Goal: Transaction & Acquisition: Download file/media

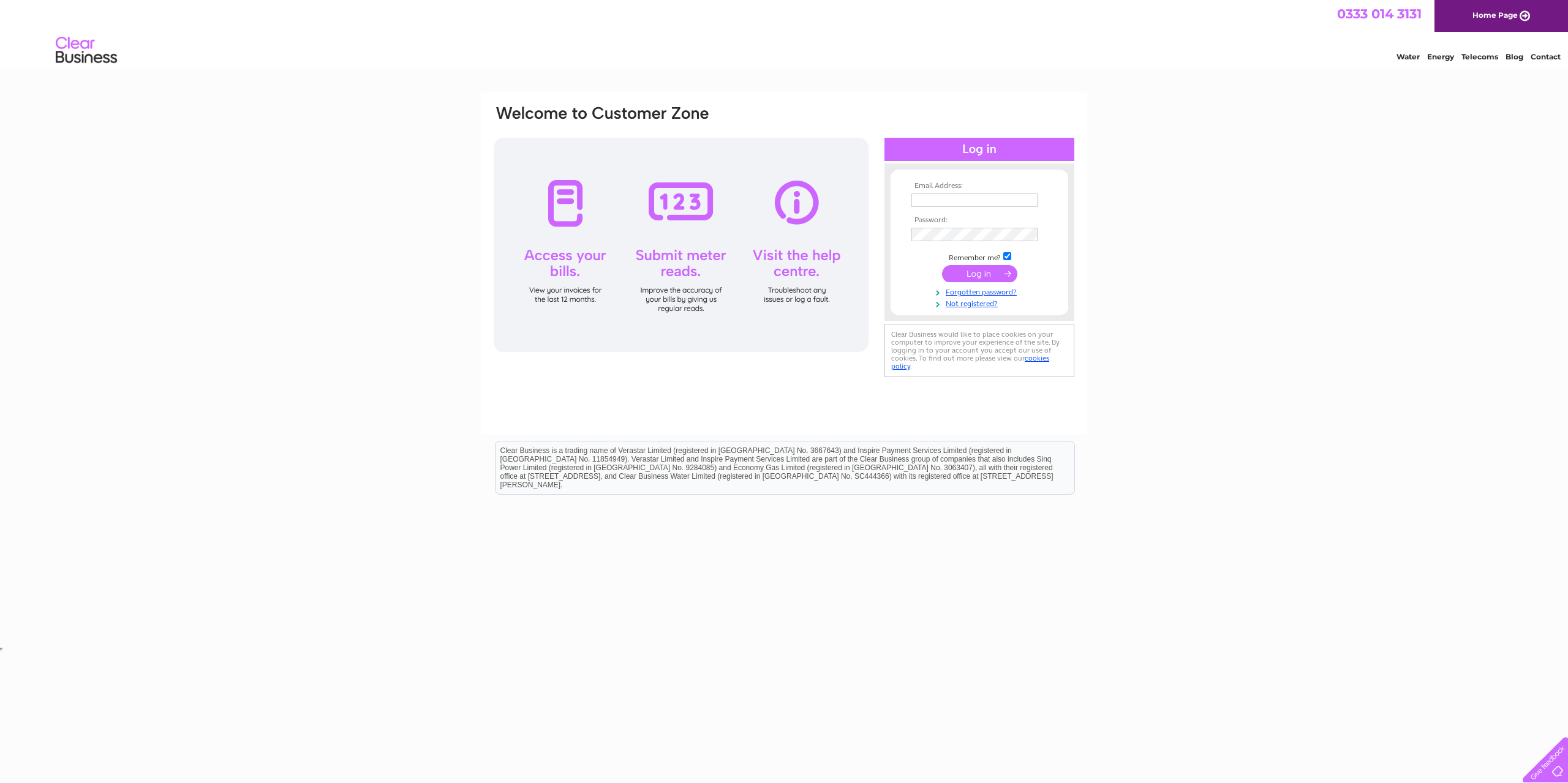
type input "[PERSON_NAME][EMAIL_ADDRESS][DOMAIN_NAME]"
click at [975, 274] on input "submit" at bounding box center [979, 274] width 75 height 18
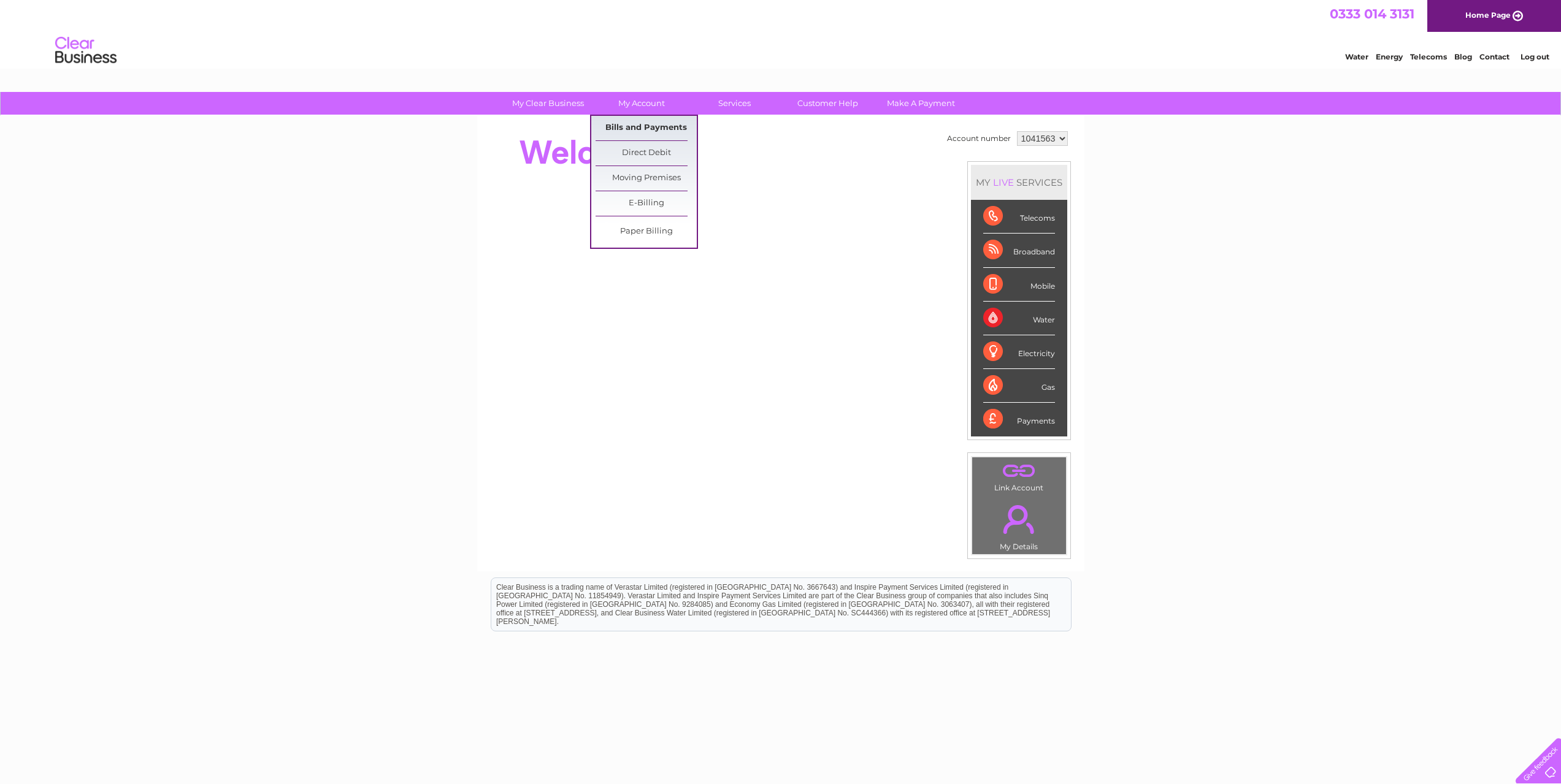
click at [630, 126] on link "Bills and Payments" at bounding box center [645, 128] width 101 height 24
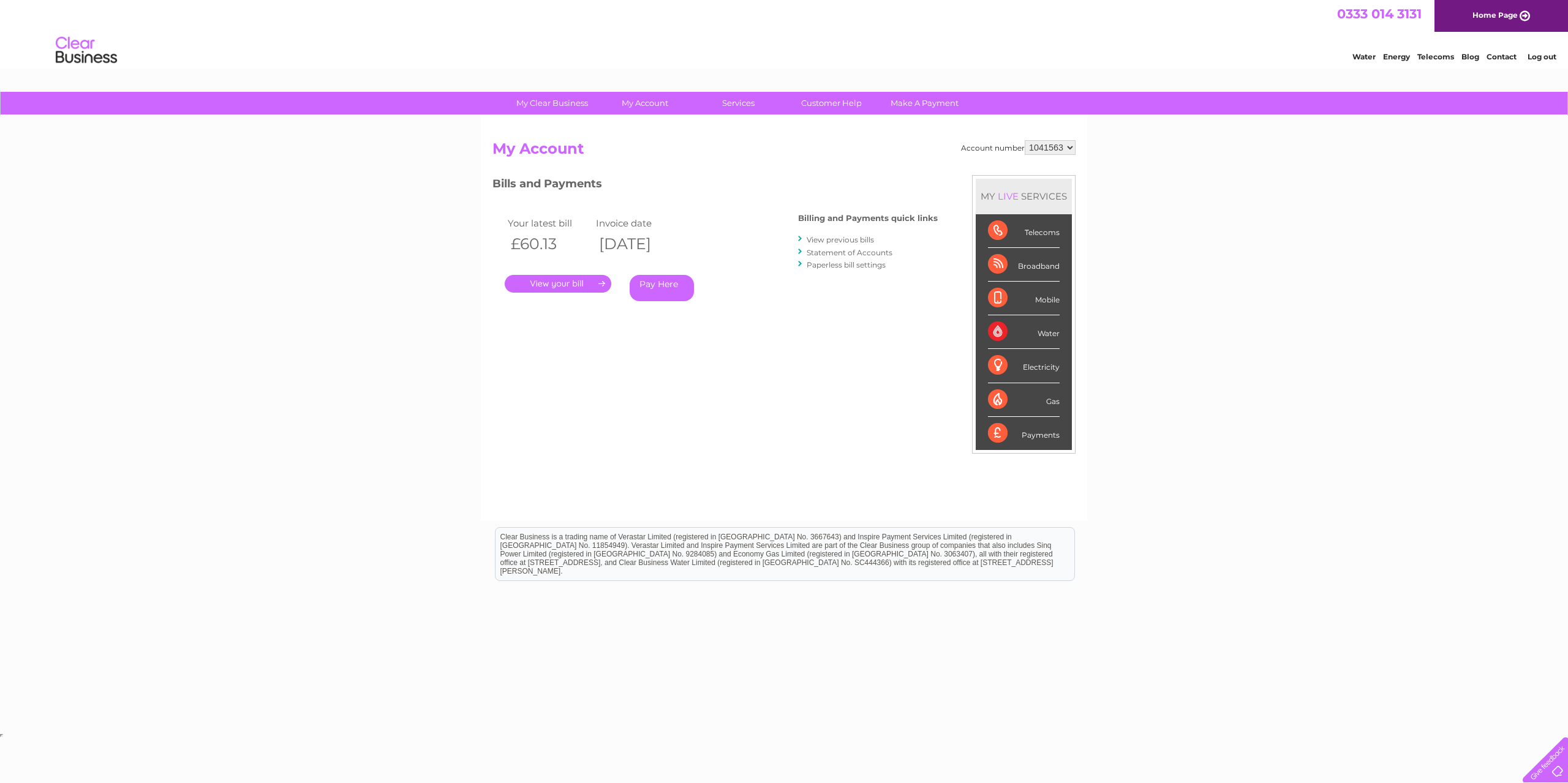
click at [828, 239] on link "View previous bills" at bounding box center [839, 239] width 67 height 9
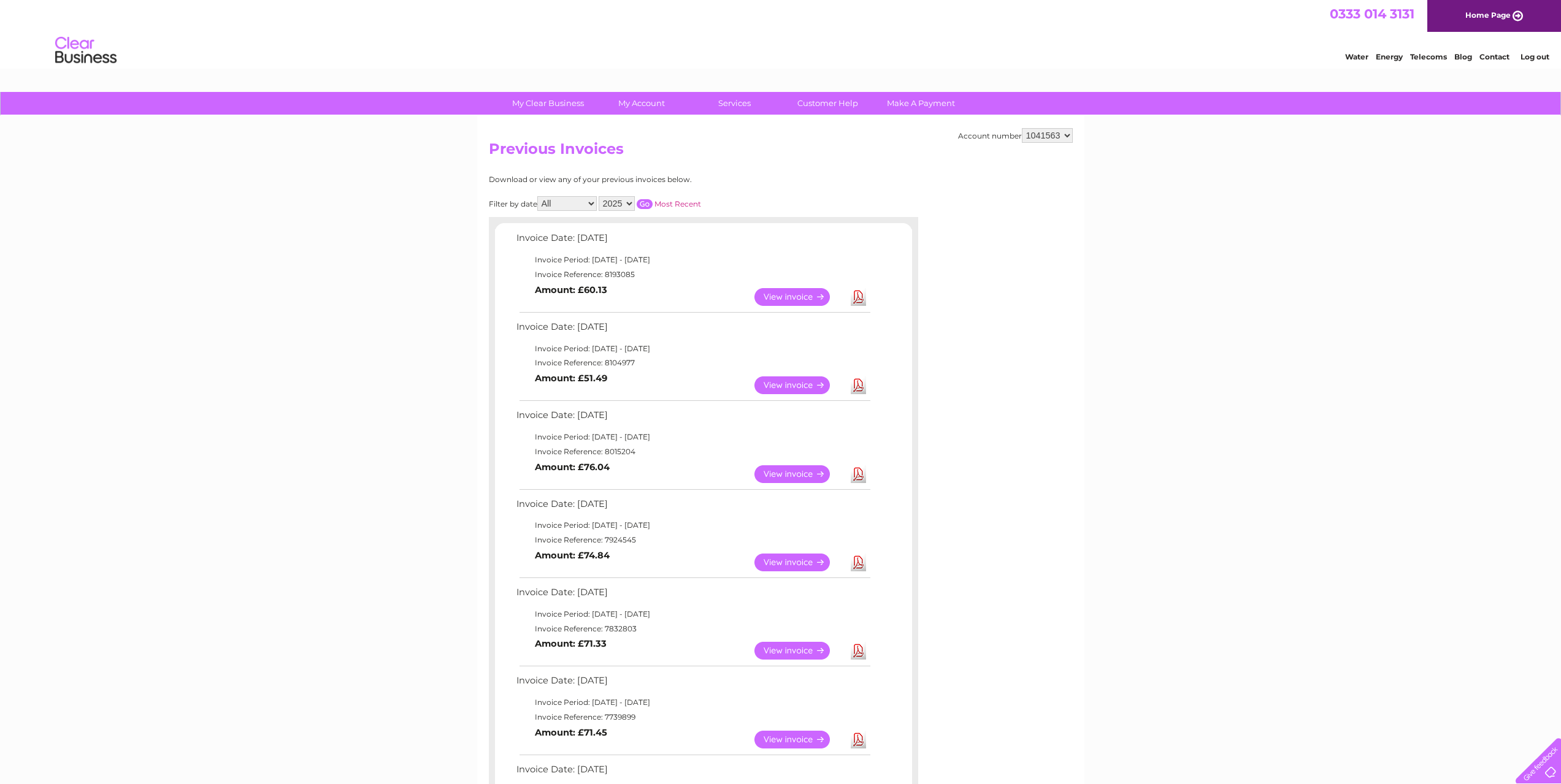
click at [857, 301] on link "Download" at bounding box center [858, 296] width 16 height 18
click at [860, 298] on link "Download" at bounding box center [858, 296] width 16 height 18
click at [858, 385] on link "Download" at bounding box center [858, 385] width 16 height 18
click at [857, 475] on link "Download" at bounding box center [858, 474] width 16 height 18
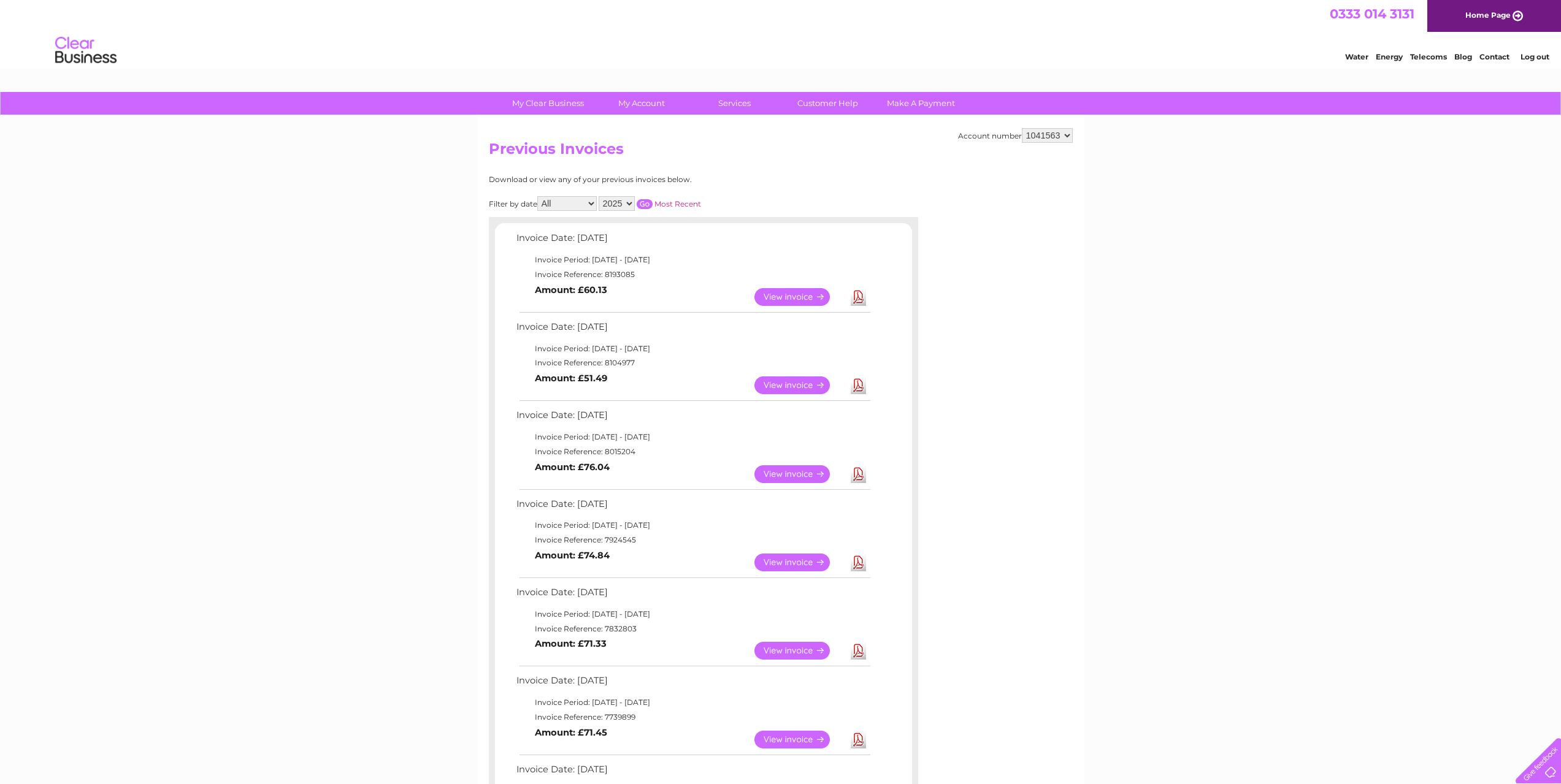
click at [857, 475] on link "Download" at bounding box center [858, 474] width 16 height 18
